Goal: Check status: Check status

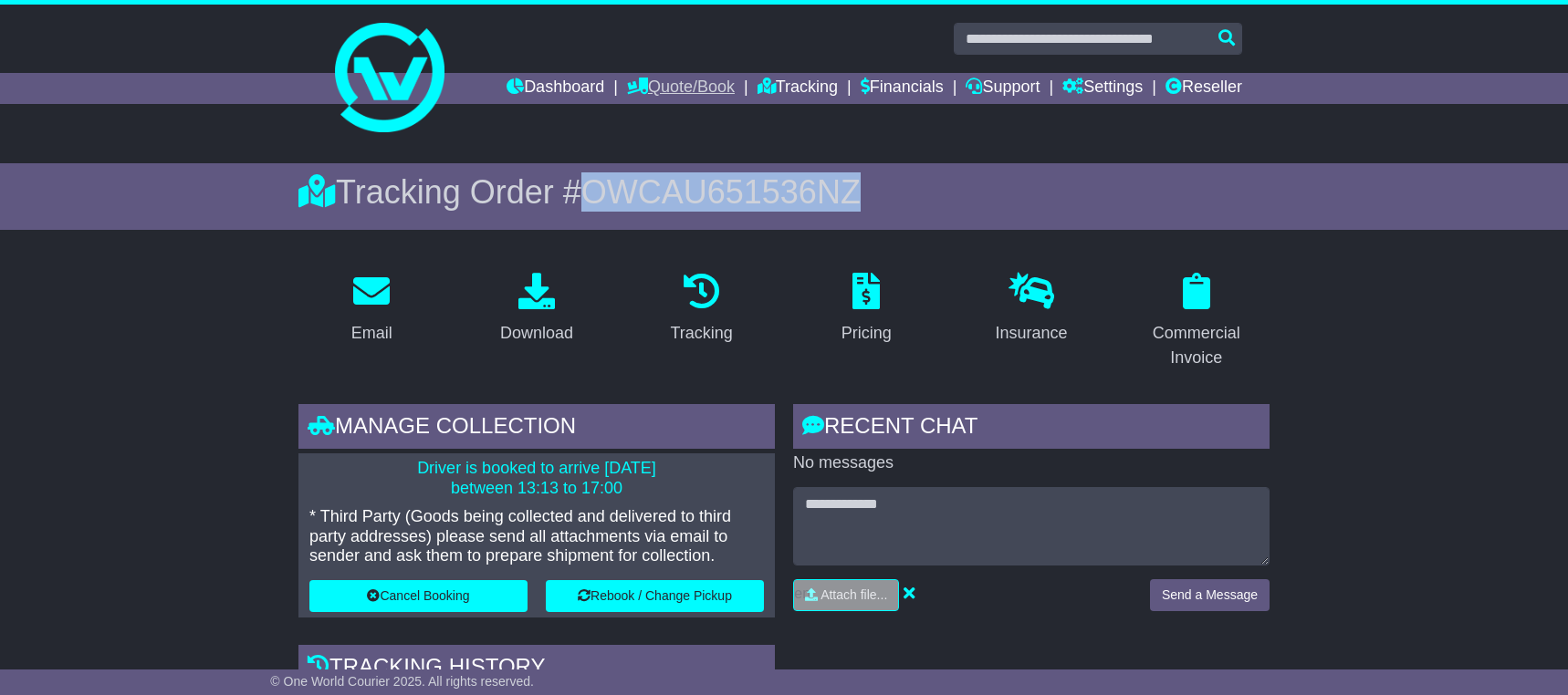
click at [677, 85] on link "Quote/Book" at bounding box center [681, 89] width 108 height 31
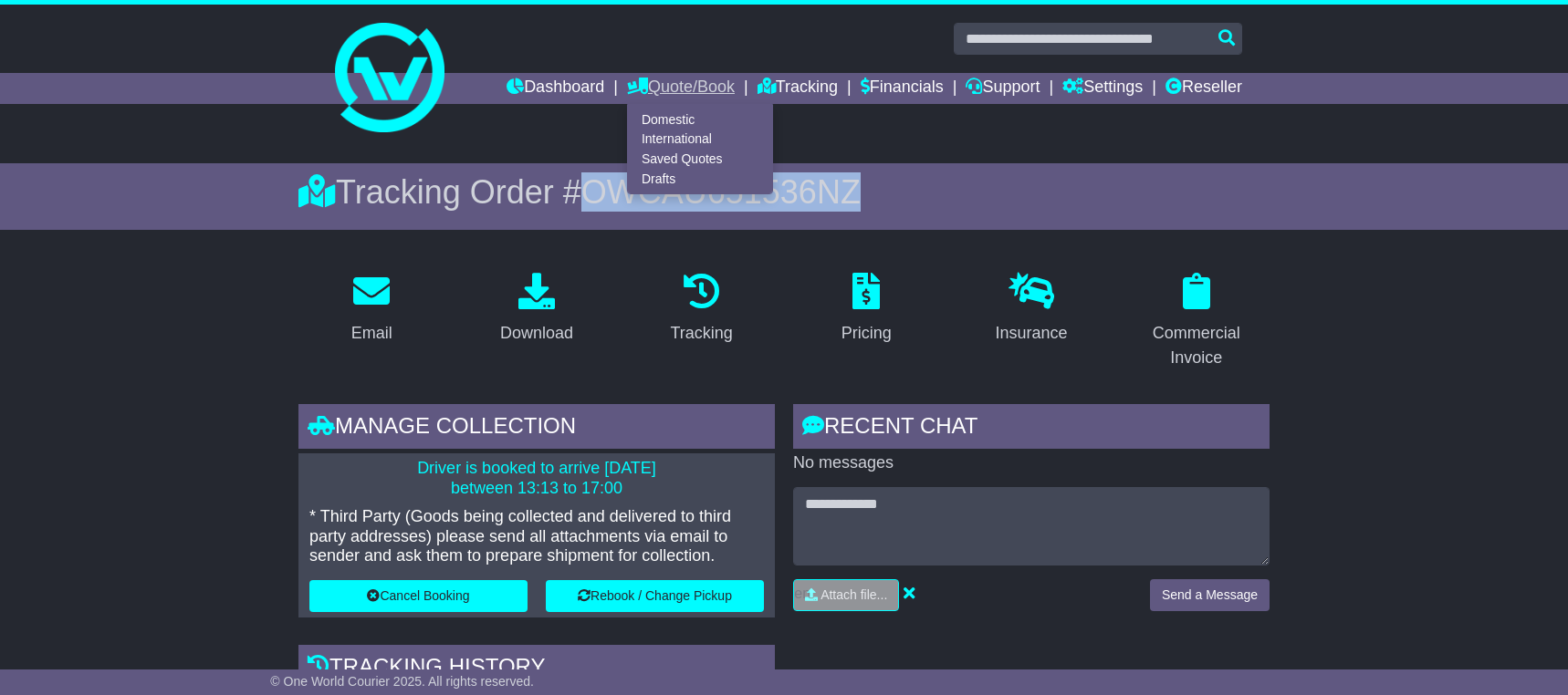
click at [661, 83] on link "Quote/Book" at bounding box center [681, 89] width 108 height 31
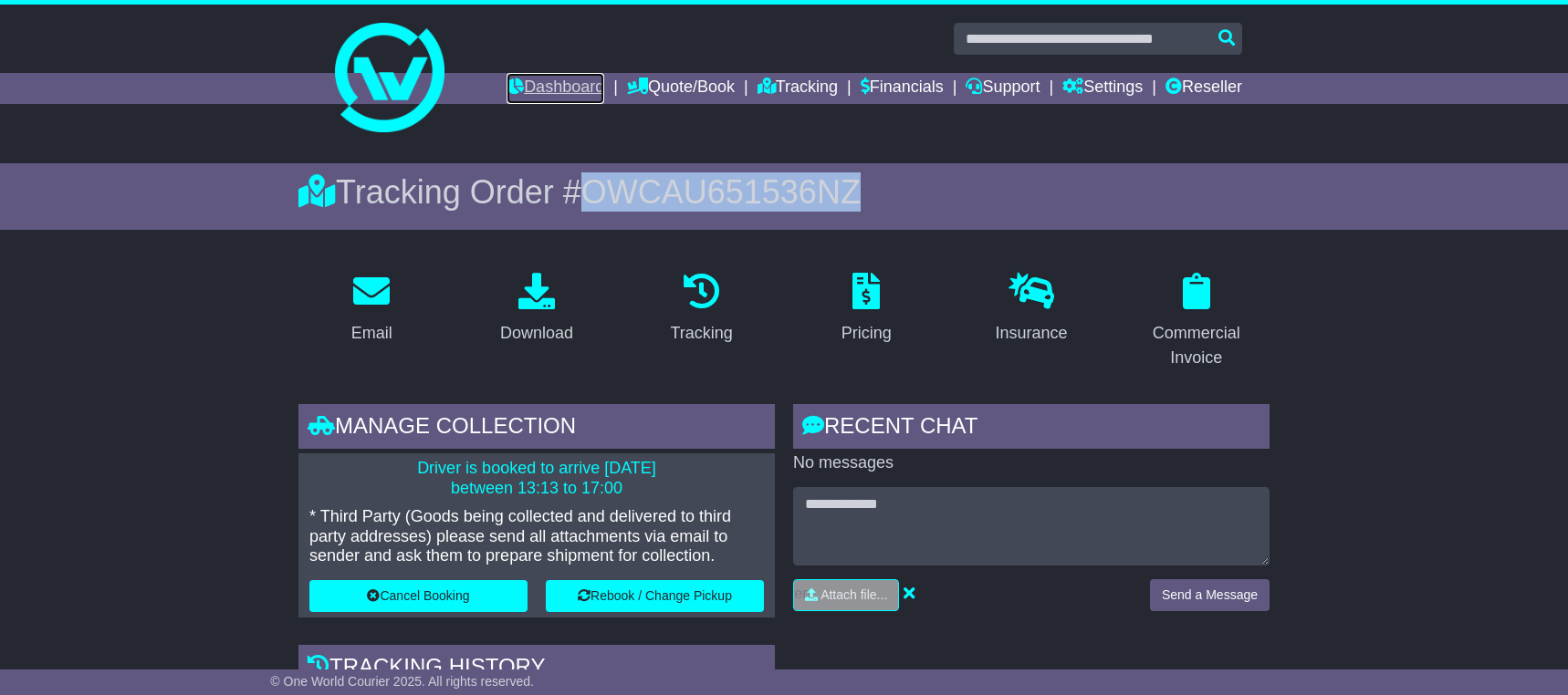
click at [551, 90] on link "Dashboard" at bounding box center [555, 89] width 98 height 31
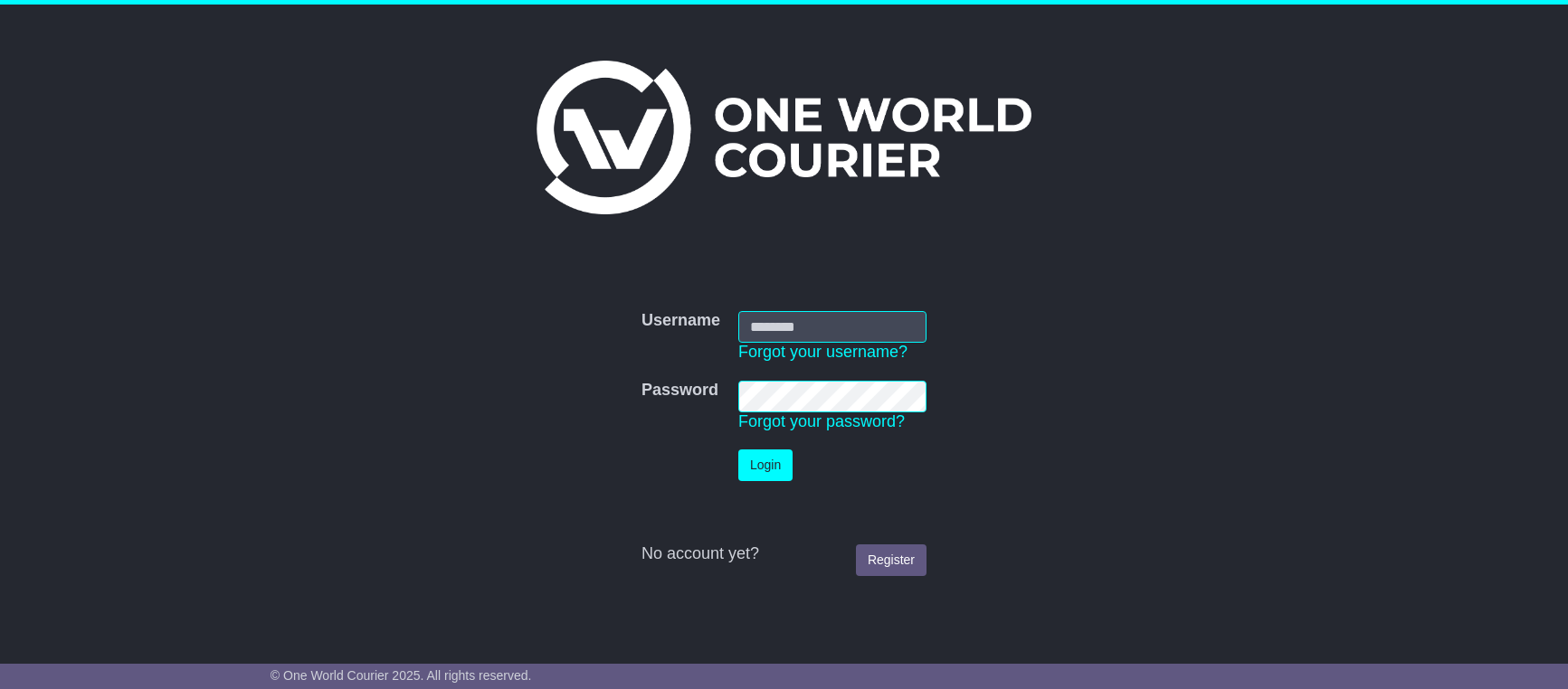
type input "**********"
click at [768, 443] on td "Login" at bounding box center [833, 465] width 207 height 50
click at [768, 453] on button "Login" at bounding box center [765, 465] width 55 height 32
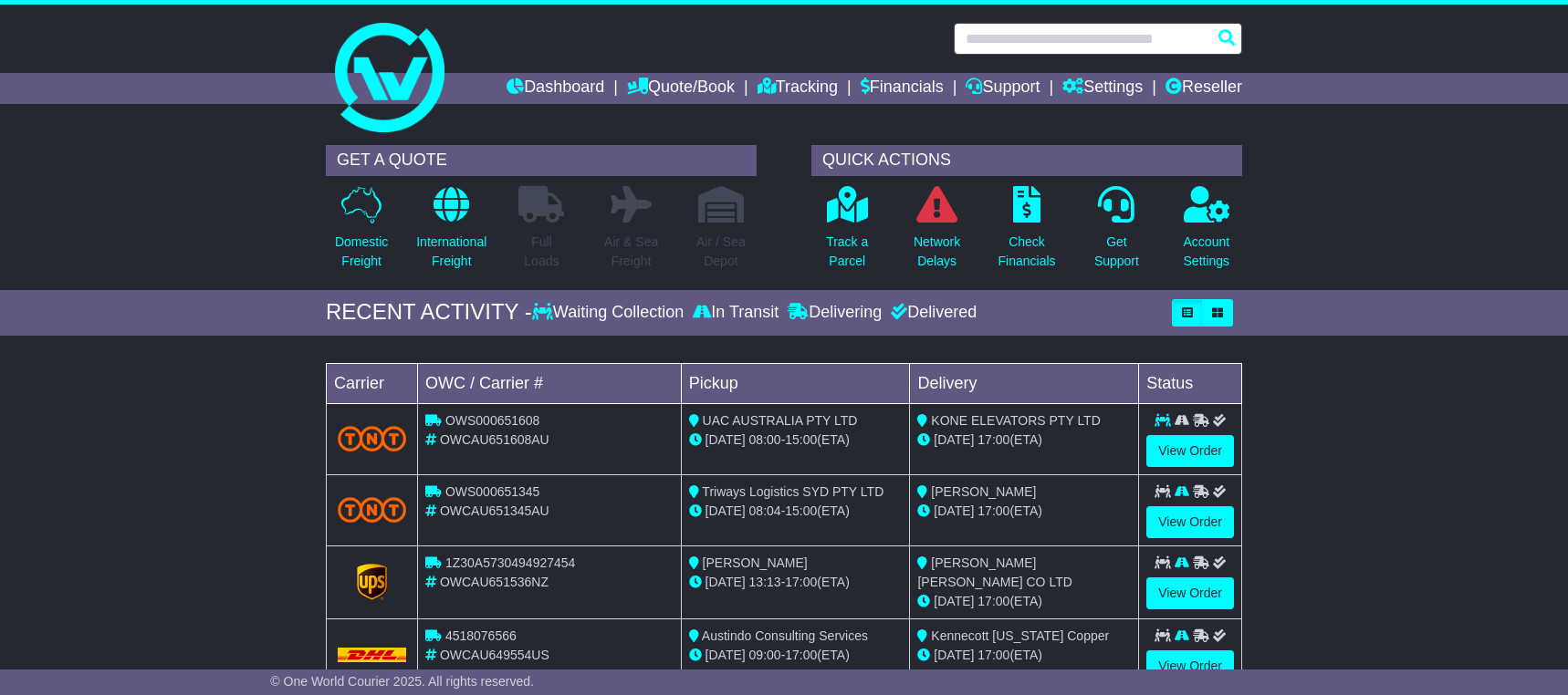
click at [1126, 45] on input "text" at bounding box center [1098, 39] width 289 height 32
paste input "*********"
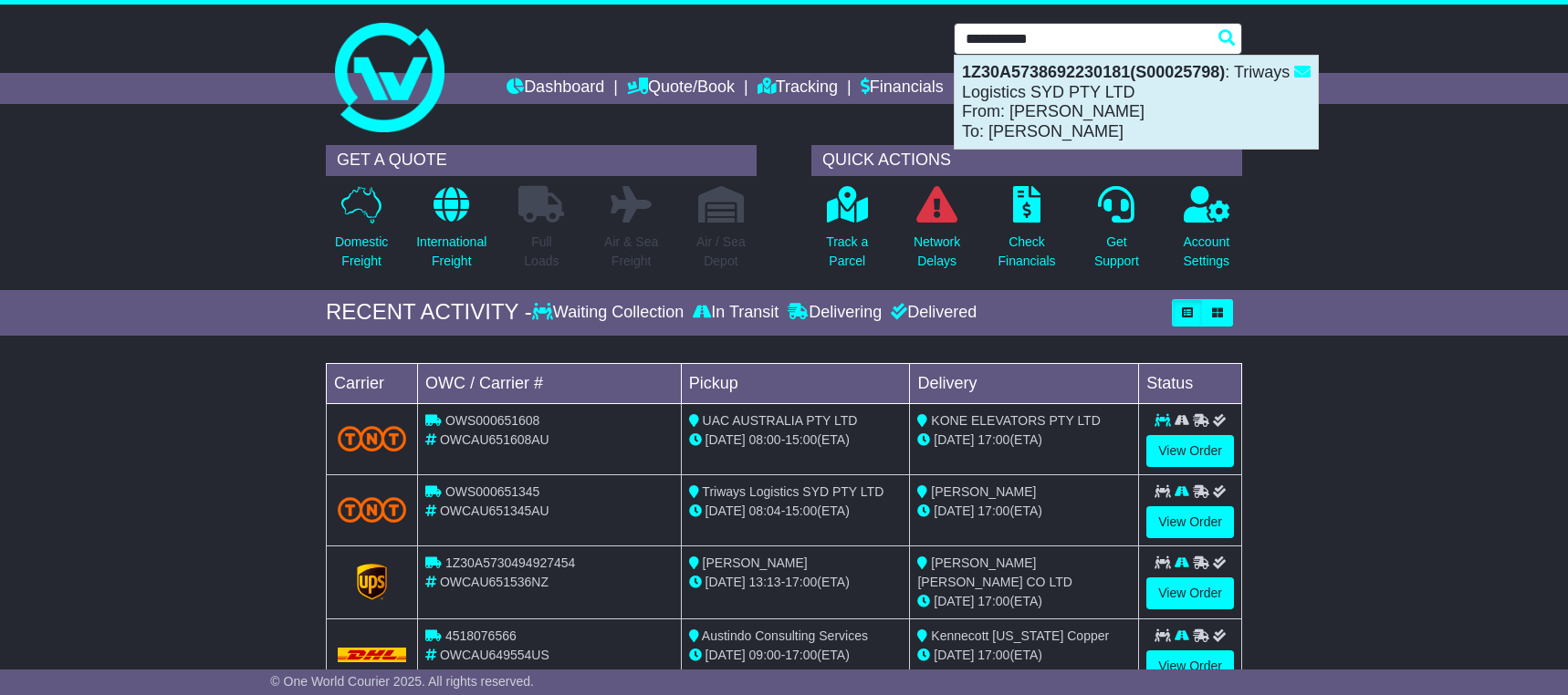
click at [1051, 88] on div "1Z30A5738692230181(S00025798) : Triways Logistics SYD PTY LTD From: [PERSON_NAM…" at bounding box center [1136, 102] width 363 height 93
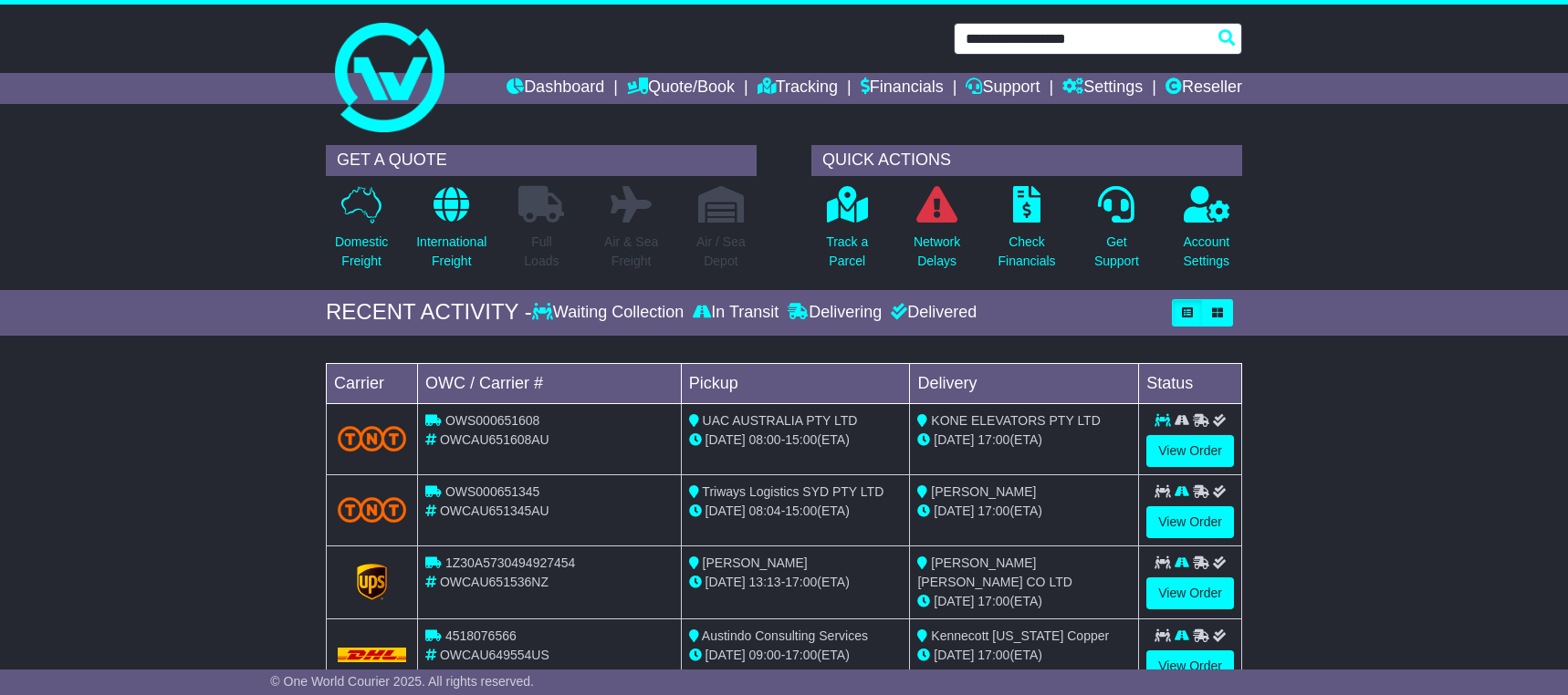
type input "**********"
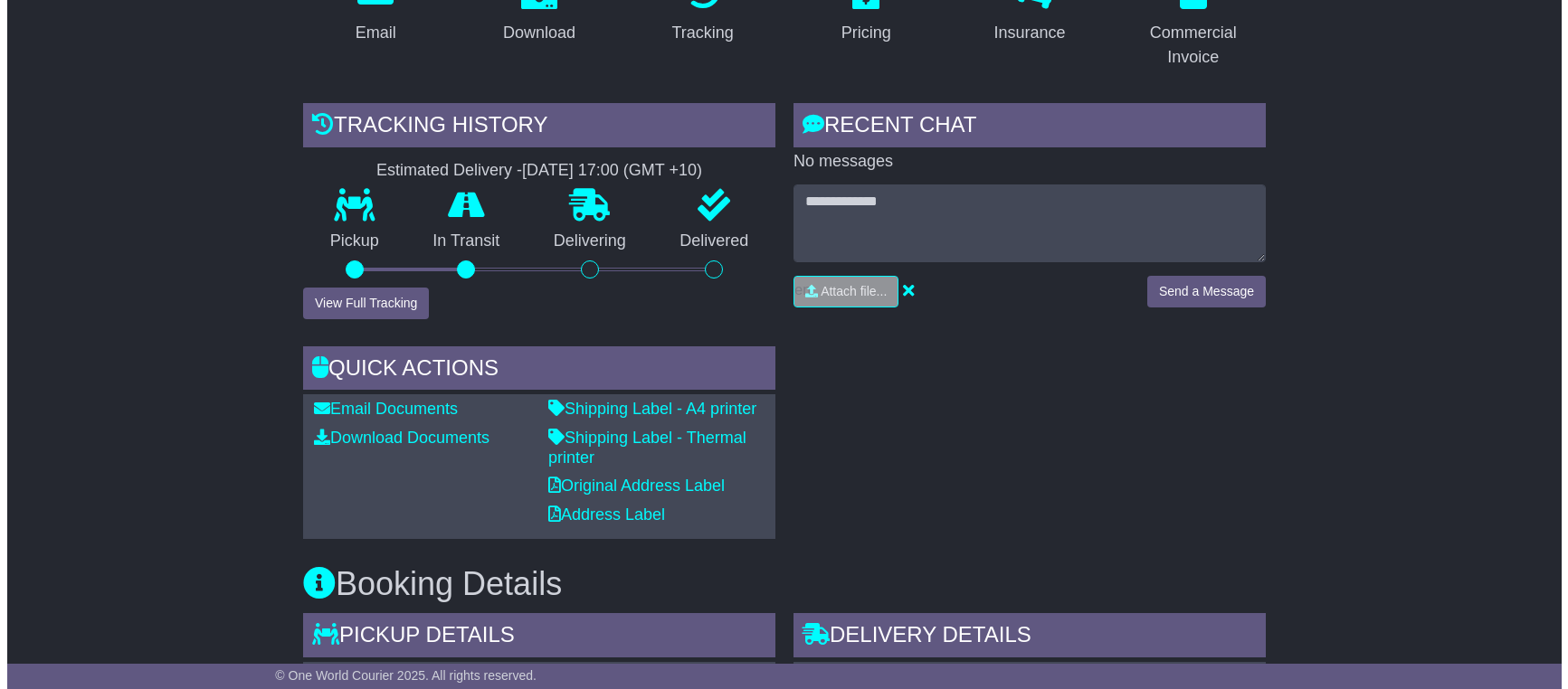
scroll to position [362, 0]
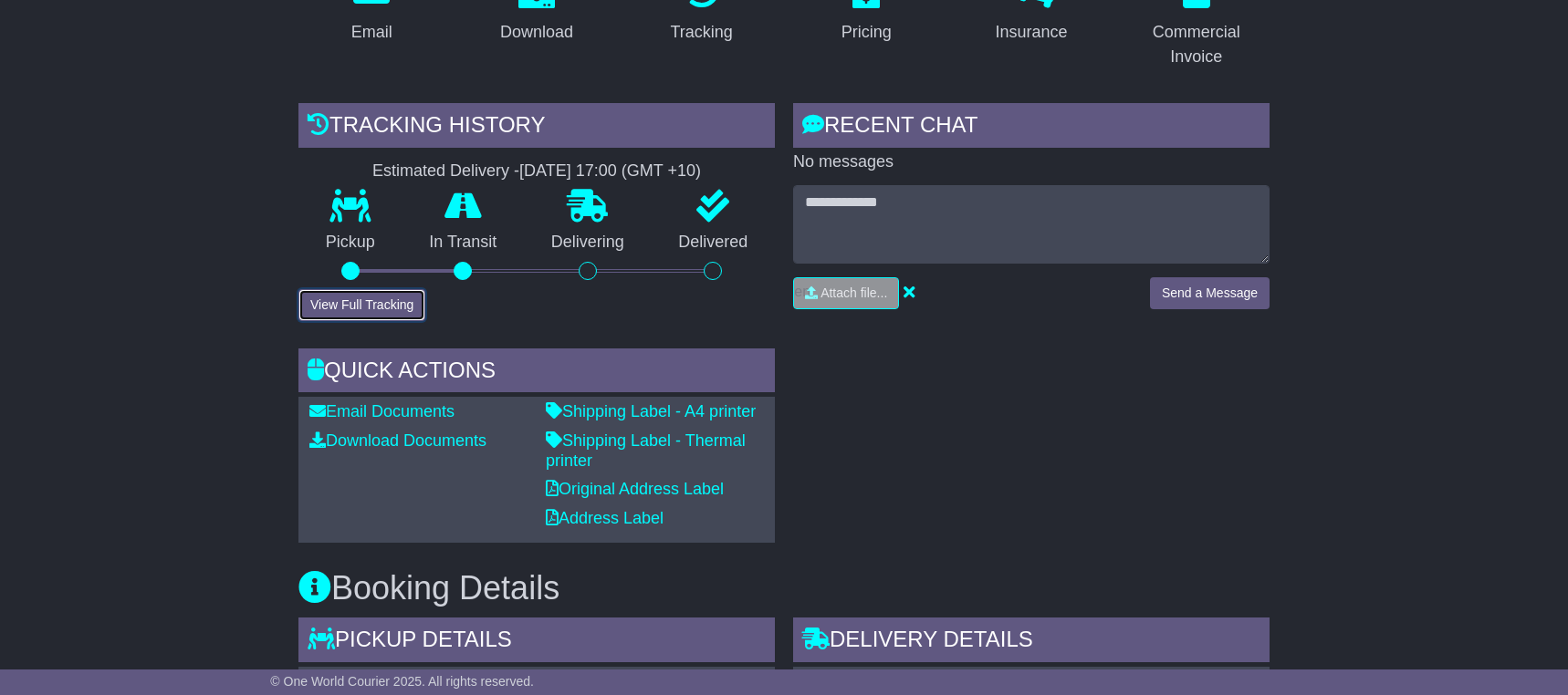
click at [367, 311] on button "View Full Tracking" at bounding box center [361, 305] width 126 height 32
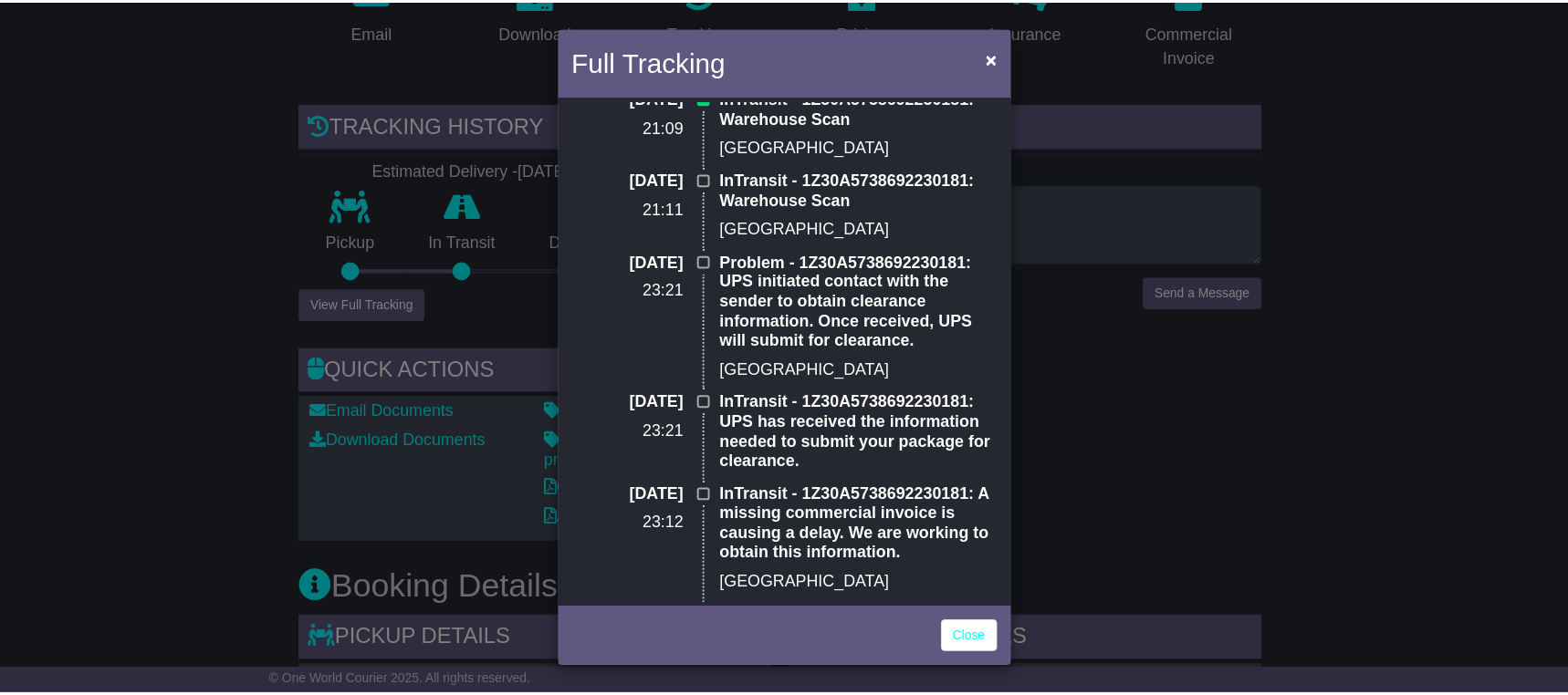
scroll to position [0, 0]
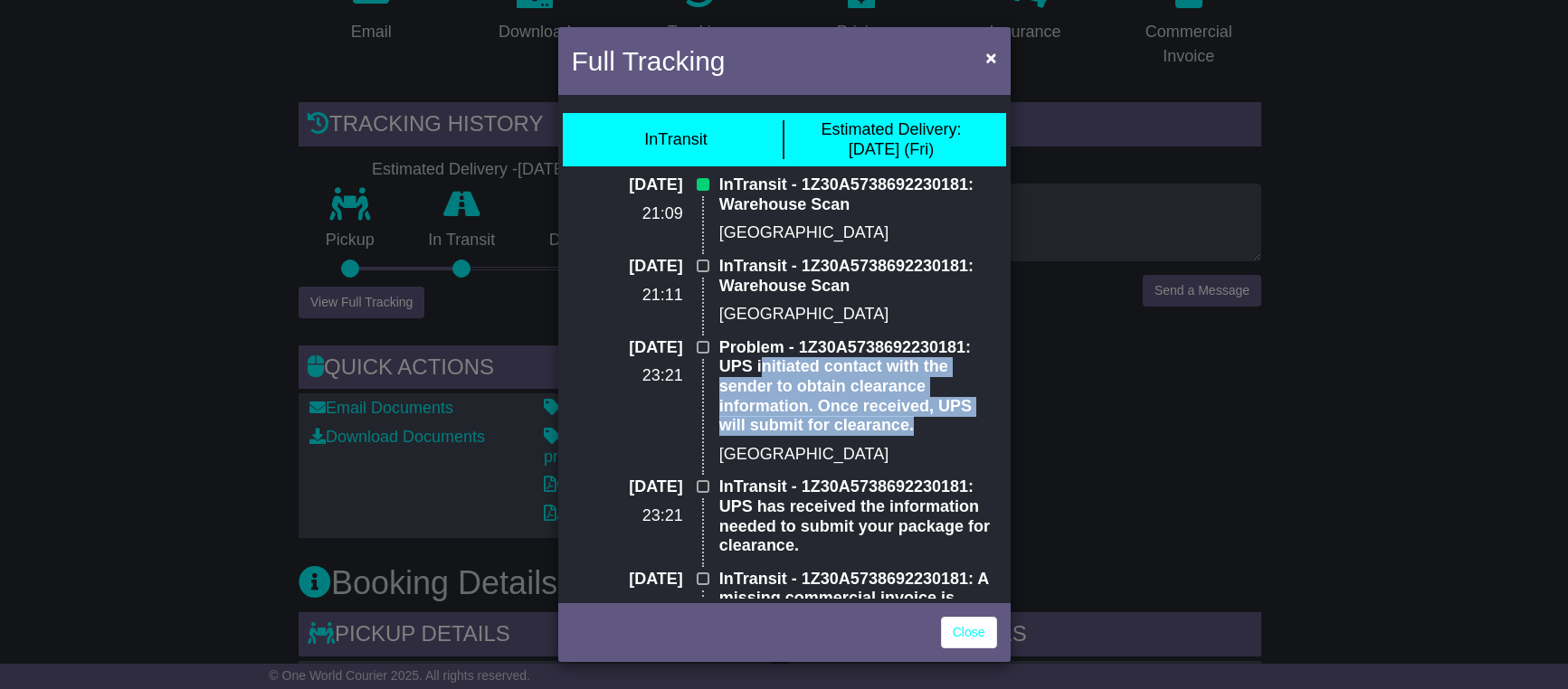
drag, startPoint x: 758, startPoint y: 371, endPoint x: 891, endPoint y: 427, distance: 144.3
click at [891, 427] on p "Problem - 1Z30A5738692230181: UPS initiated contact with the sender to obtain c…" at bounding box center [859, 388] width 278 height 98
click at [891, 428] on p "Problem - 1Z30A5738692230181: UPS initiated contact with the sender to obtain c…" at bounding box center [859, 388] width 278 height 98
drag, startPoint x: 838, startPoint y: 429, endPoint x: 740, endPoint y: 378, distance: 110.5
click at [720, 365] on p "Problem - 1Z30A5738692230181: UPS initiated contact with the sender to obtain c…" at bounding box center [859, 388] width 278 height 98
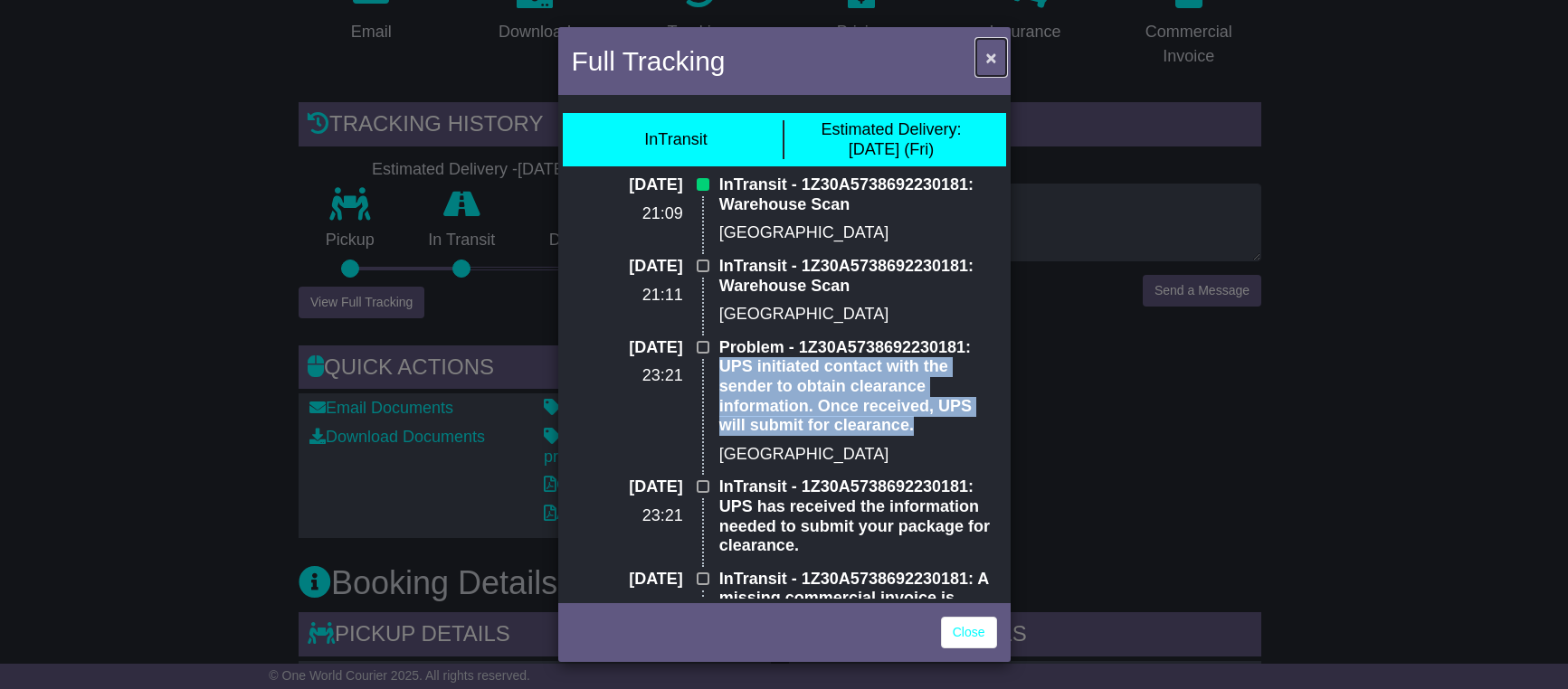
click at [991, 55] on span "×" at bounding box center [991, 57] width 11 height 21
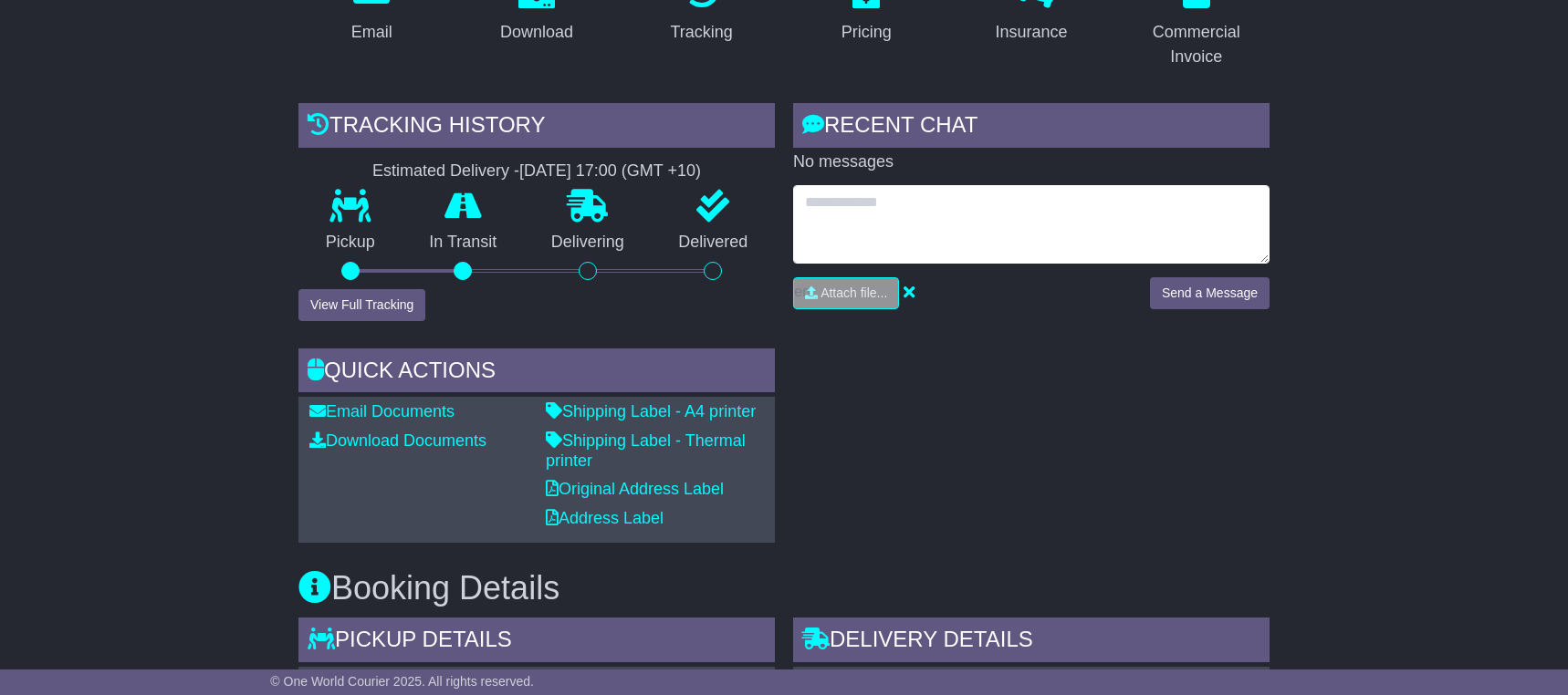
click at [911, 220] on textarea at bounding box center [1032, 224] width 477 height 78
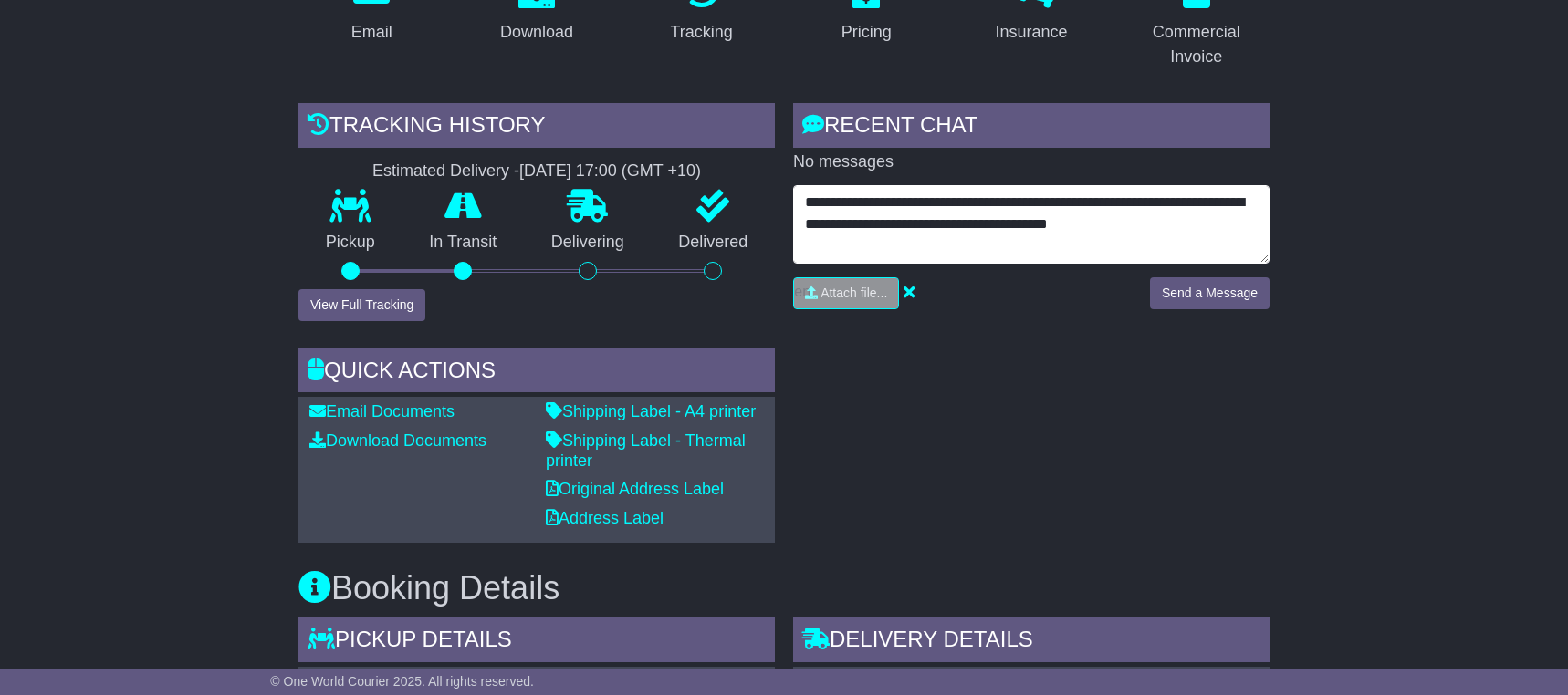
type textarea "**********"
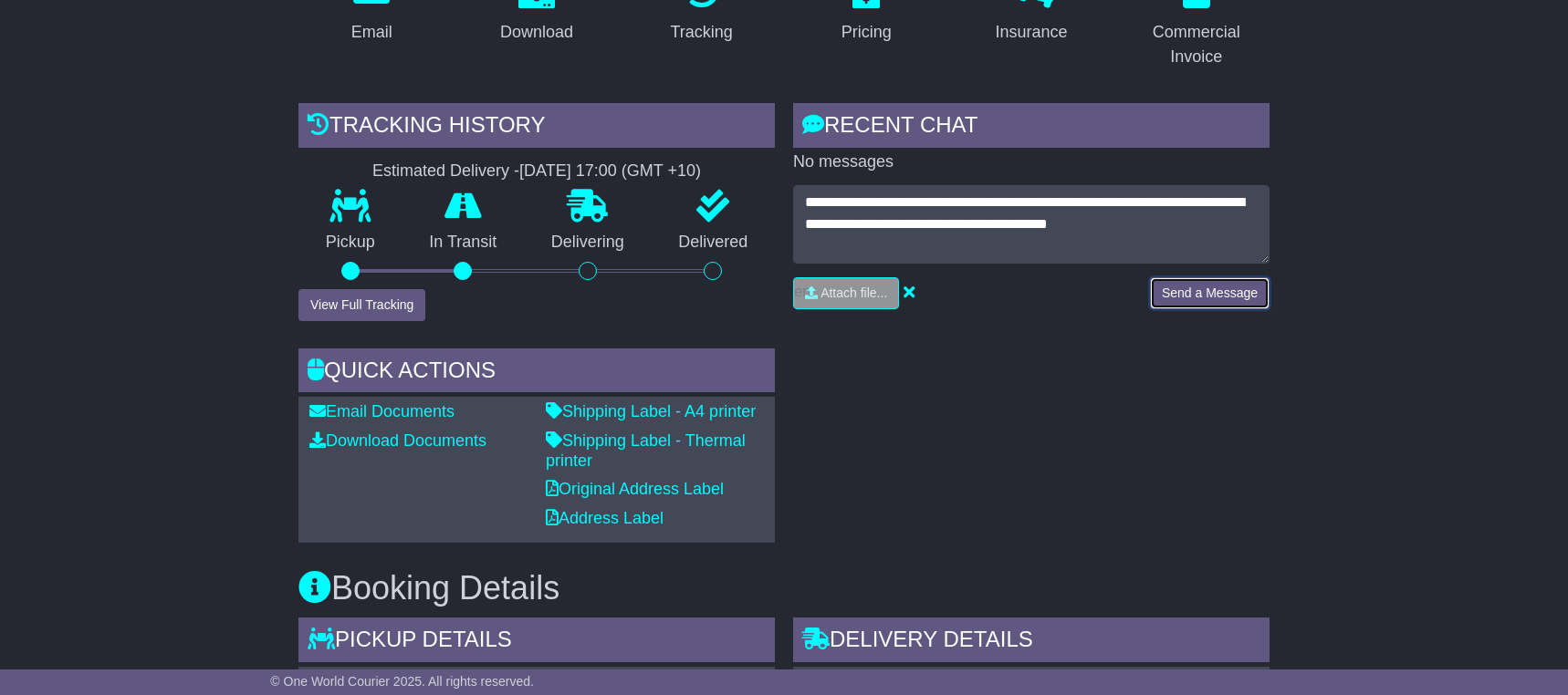
click at [1237, 289] on button "Send a Message" at bounding box center [1210, 292] width 120 height 32
